Goal: Task Accomplishment & Management: Use online tool/utility

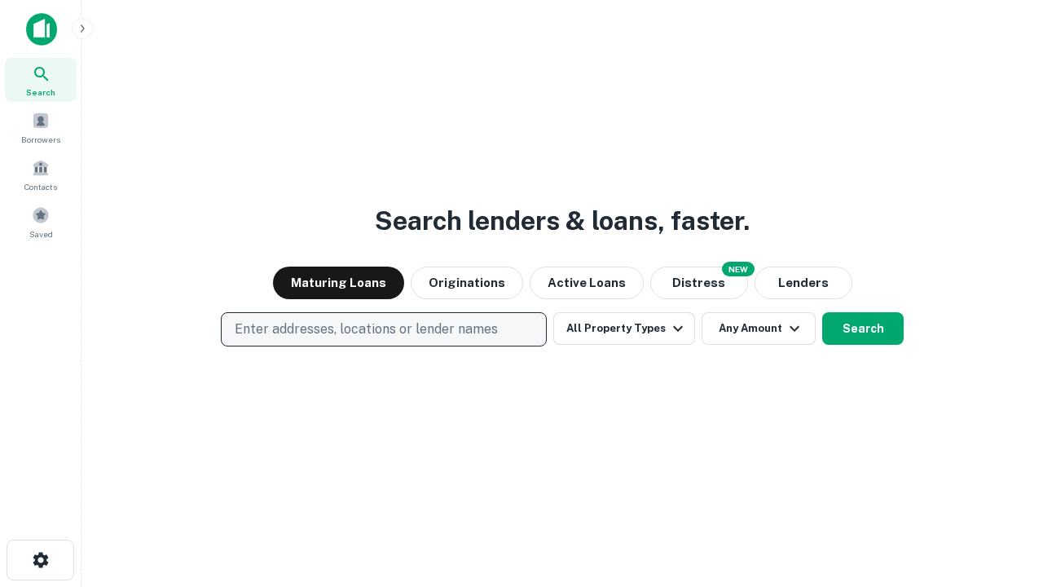
click at [383, 329] on p "Enter addresses, locations or lender names" at bounding box center [366, 329] width 263 height 20
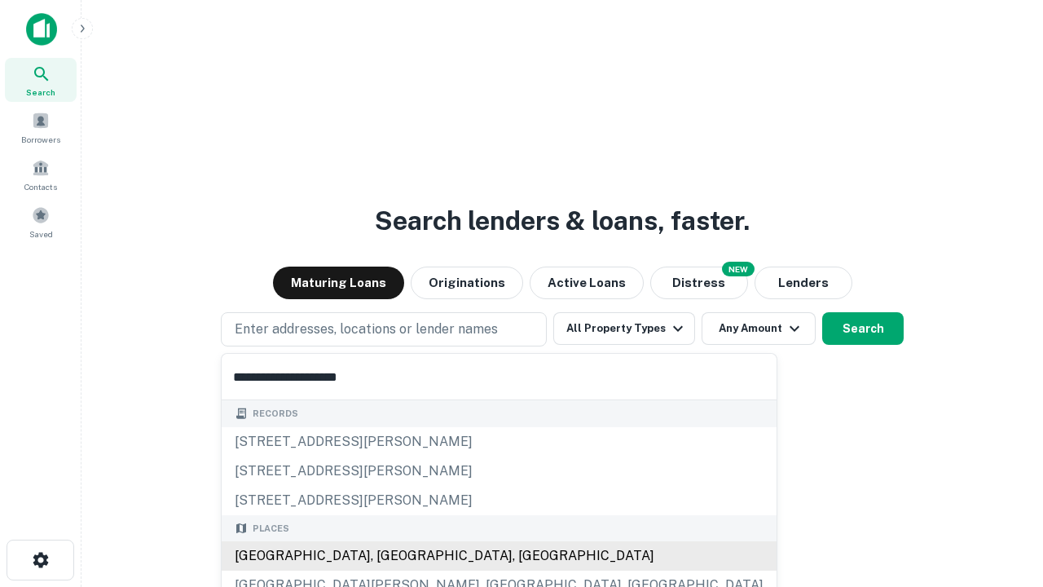
click at [390, 556] on div "[GEOGRAPHIC_DATA], [GEOGRAPHIC_DATA], [GEOGRAPHIC_DATA]" at bounding box center [499, 555] width 555 height 29
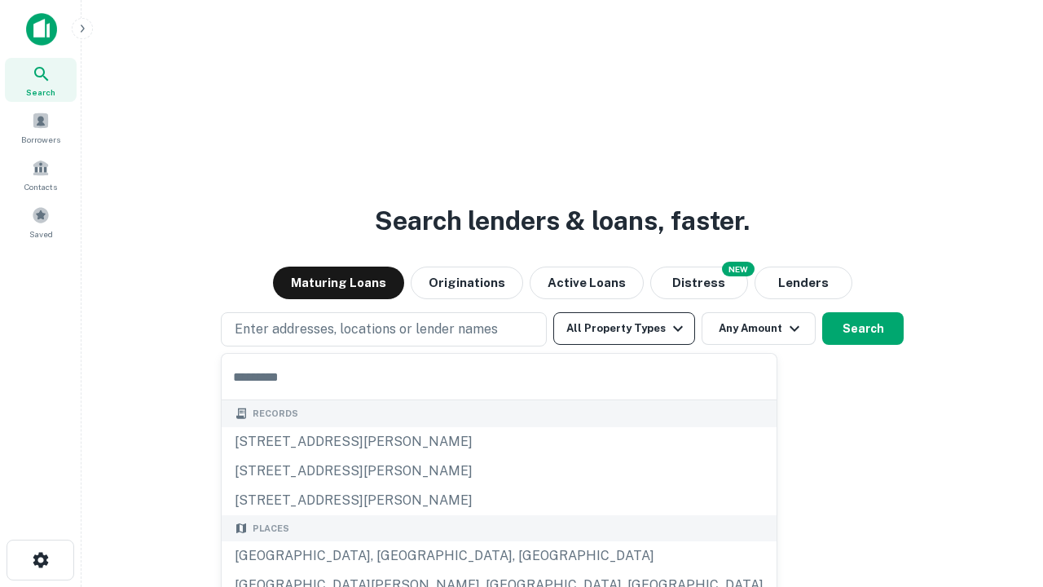
click at [624, 328] on button "All Property Types" at bounding box center [624, 328] width 142 height 33
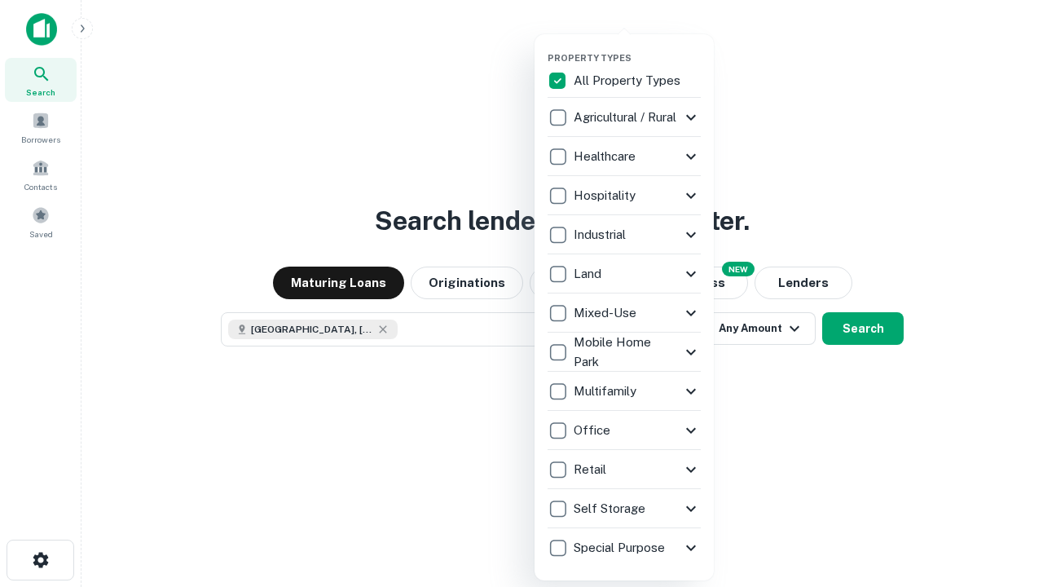
click at [637, 47] on button "button" at bounding box center [637, 47] width 179 height 1
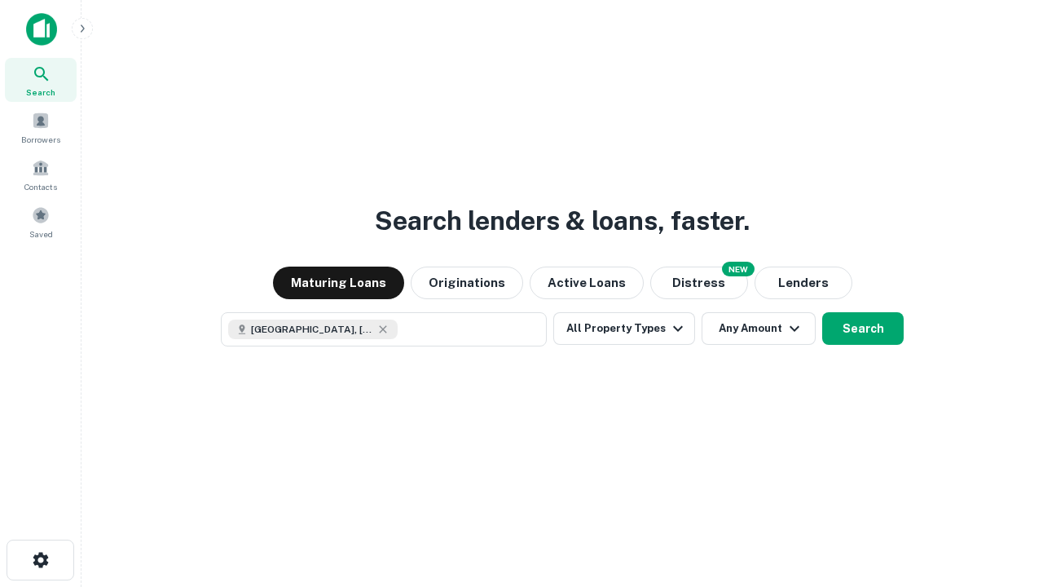
scroll to position [26, 0]
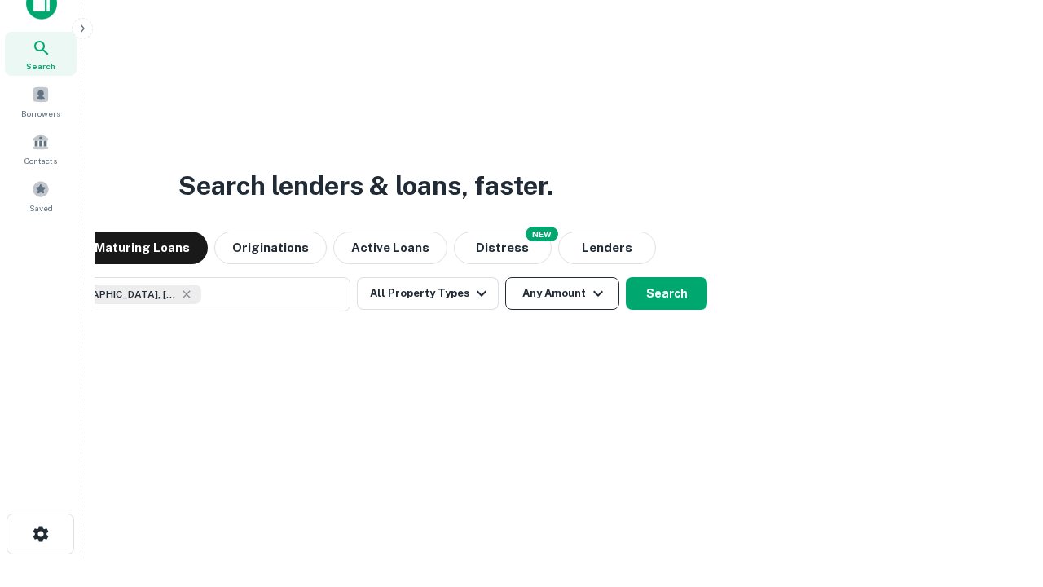
click at [505, 277] on button "Any Amount" at bounding box center [562, 293] width 114 height 33
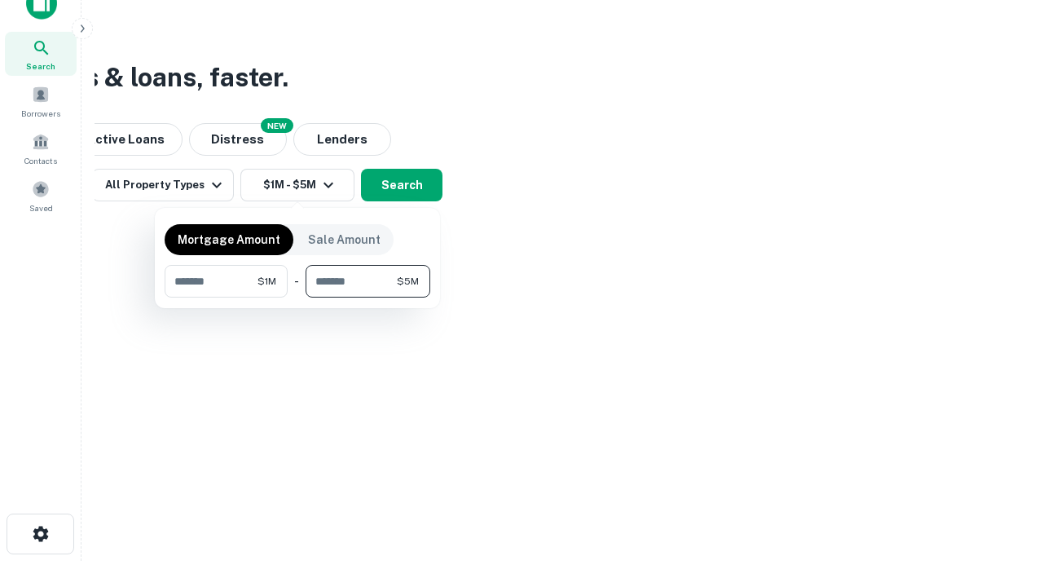
type input "*******"
click at [297, 297] on button "button" at bounding box center [298, 297] width 266 height 1
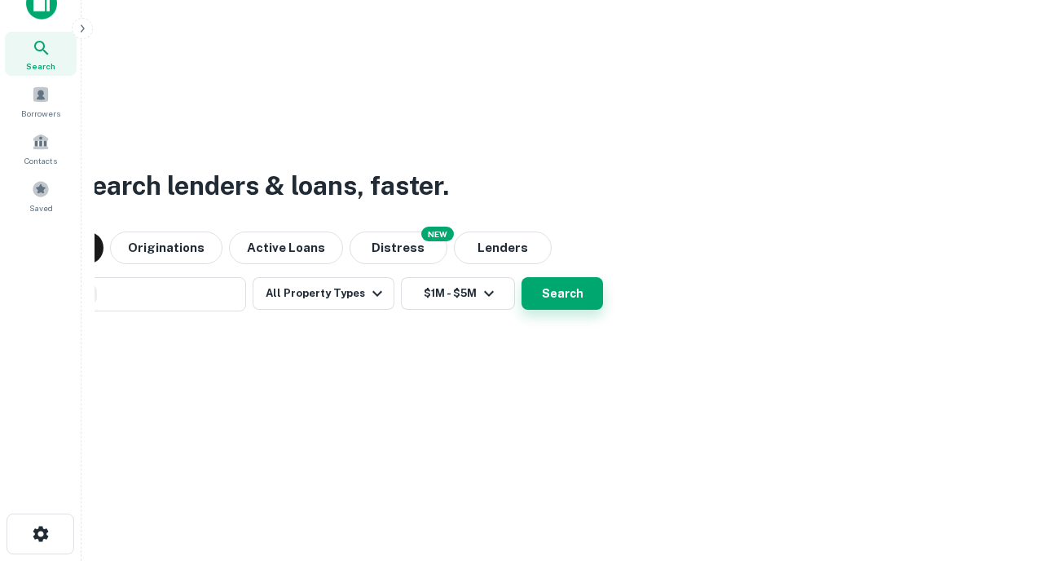
click at [522, 277] on button "Search" at bounding box center [563, 293] width 82 height 33
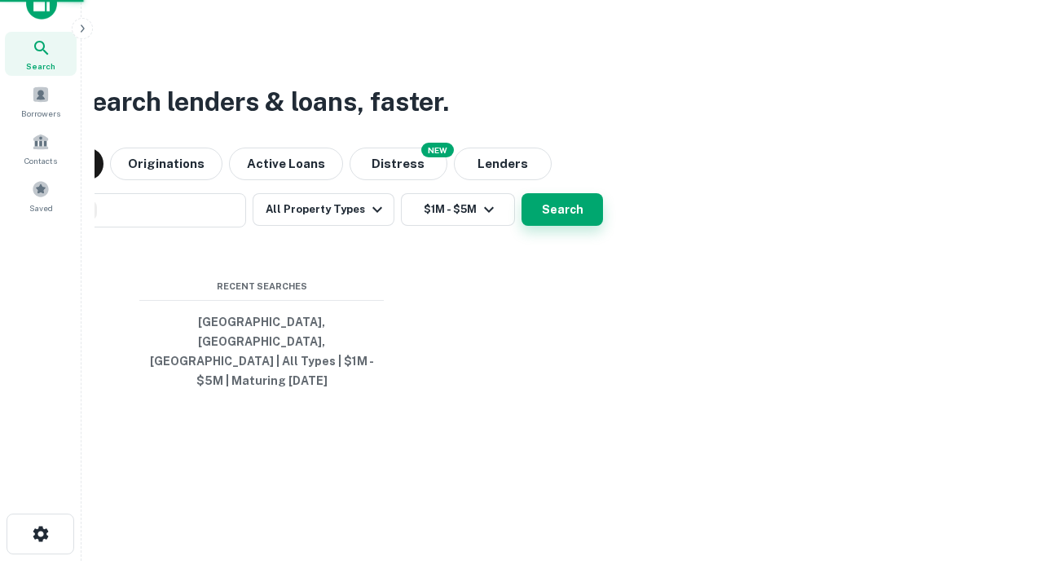
scroll to position [53, 461]
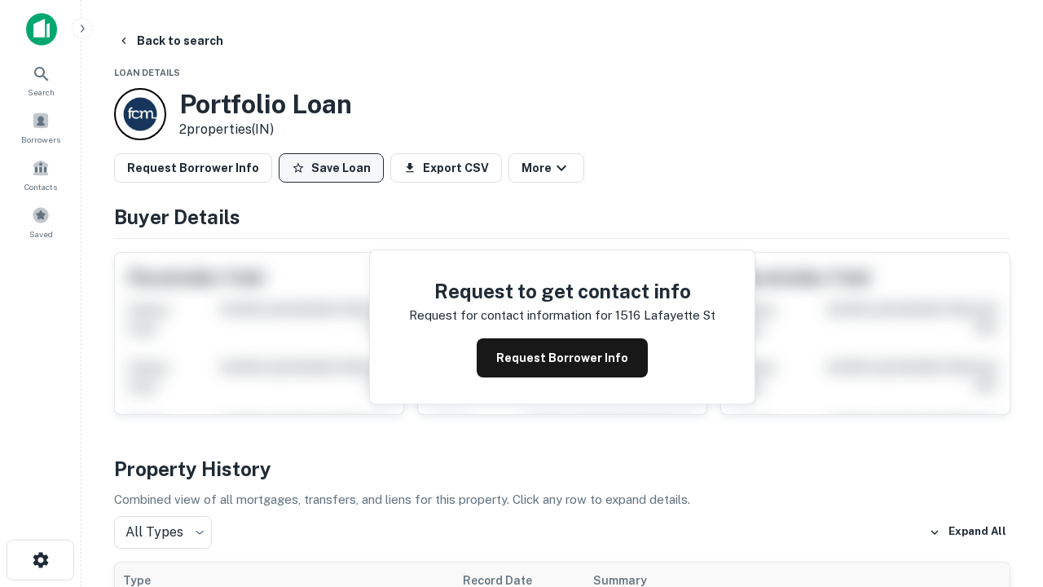
click at [331, 168] on button "Save Loan" at bounding box center [331, 167] width 105 height 29
click at [335, 168] on button "Save Loan" at bounding box center [331, 167] width 105 height 29
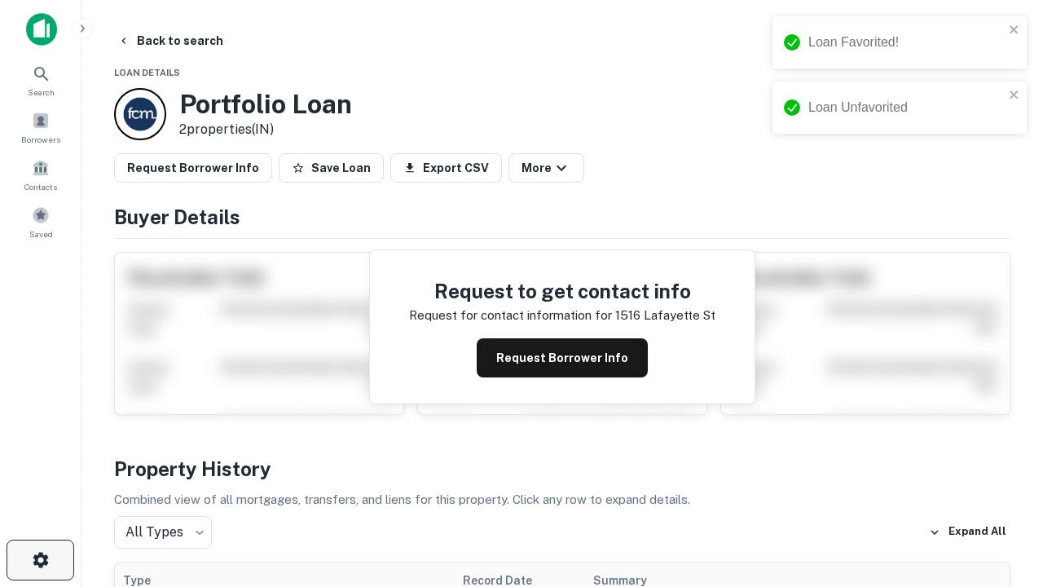
click at [40, 560] on icon "button" at bounding box center [41, 560] width 20 height 20
